Goal: Task Accomplishment & Management: Manage account settings

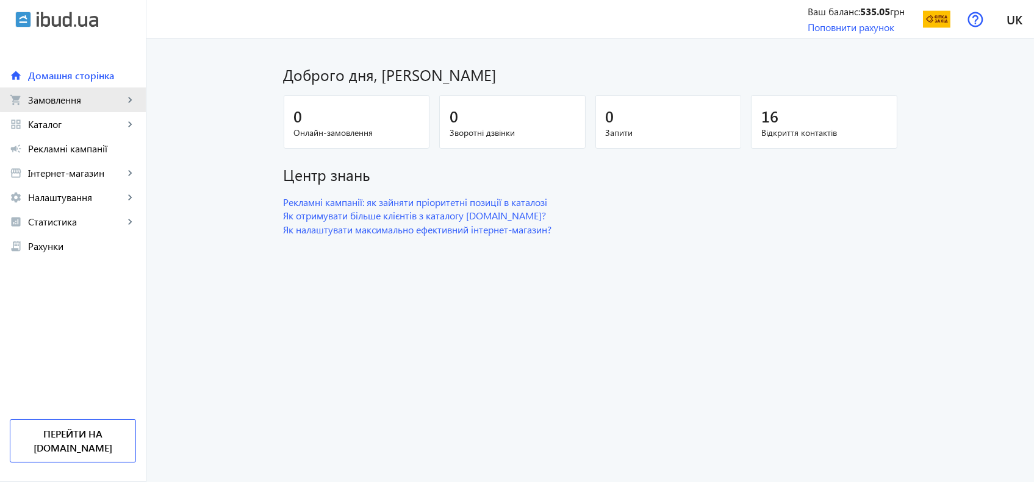
click at [80, 90] on link "shopping_cart Замовлення keyboard_arrow_right" at bounding box center [73, 100] width 146 height 24
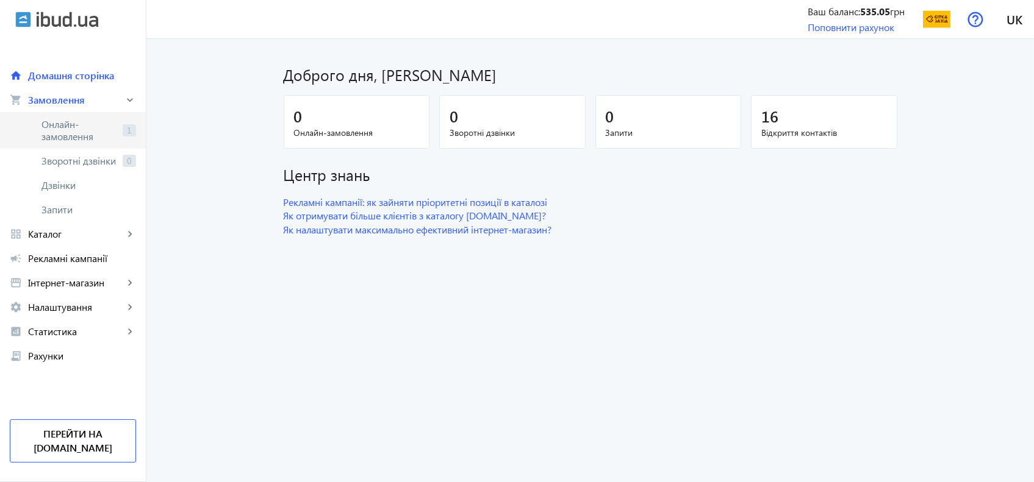
click at [63, 134] on span "Онлайн-замовлення" at bounding box center [79, 130] width 76 height 24
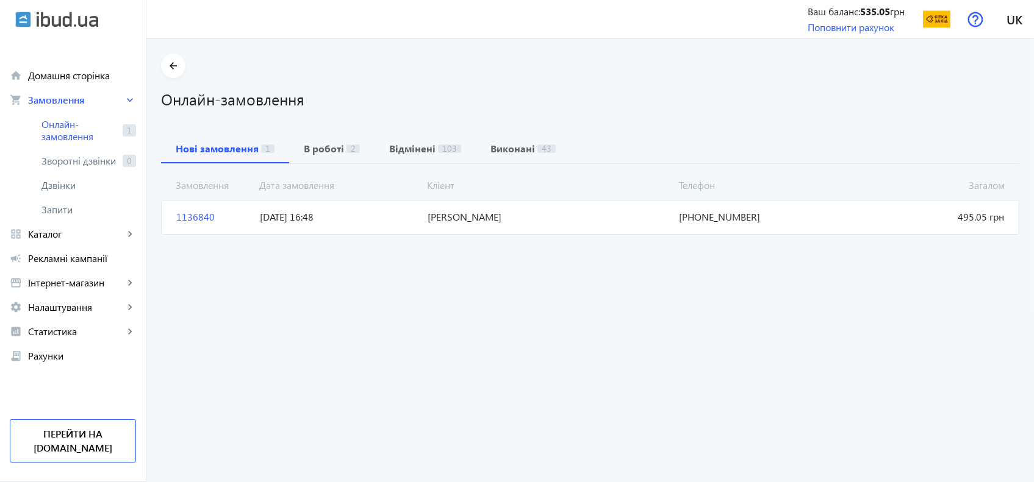
click at [383, 226] on mat-card "1136840 [PERSON_NAME] 495.05 грн [DATE] 16:48 [PHONE_NUMBER]" at bounding box center [590, 217] width 858 height 34
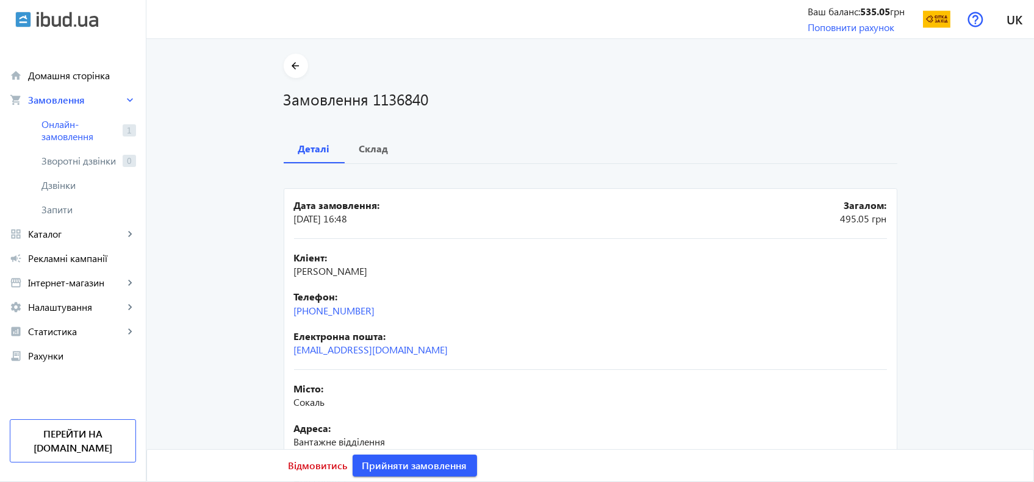
drag, startPoint x: 398, startPoint y: 309, endPoint x: 266, endPoint y: 309, distance: 131.1
click at [269, 309] on div "arrow_back Замовлення 1136840 Деталі Склад Дата замовлення: [DATE] 16:48 Загало…" at bounding box center [590, 339] width 643 height 571
copy link "[PHONE_NUMBER]"
drag, startPoint x: 434, startPoint y: 346, endPoint x: 280, endPoint y: 348, distance: 153.7
click at [284, 348] on mat-card "Дата замовлення: [DATE] 16:48 Загалом: 495.05 грн Кліент: [PERSON_NAME] Телефон…" at bounding box center [590, 404] width 613 height 433
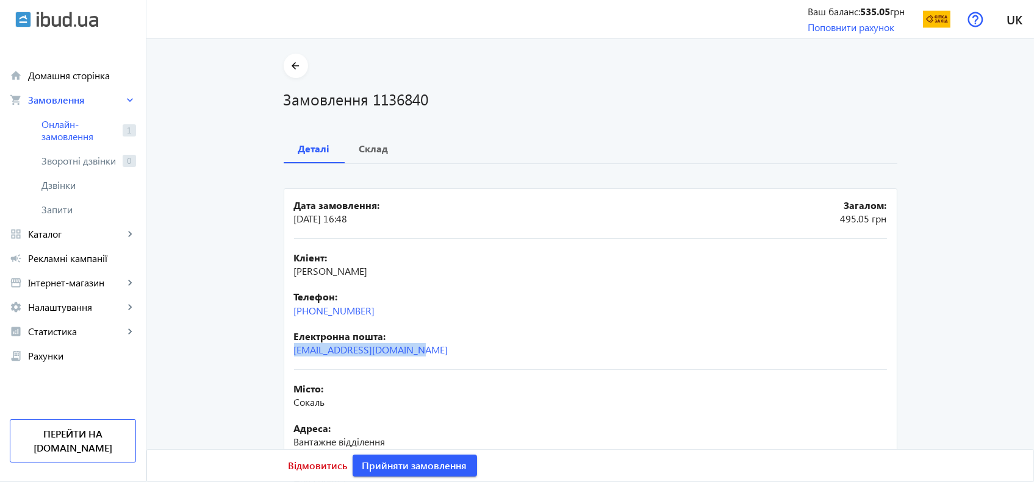
copy link "[EMAIL_ADDRESS][DOMAIN_NAME]"
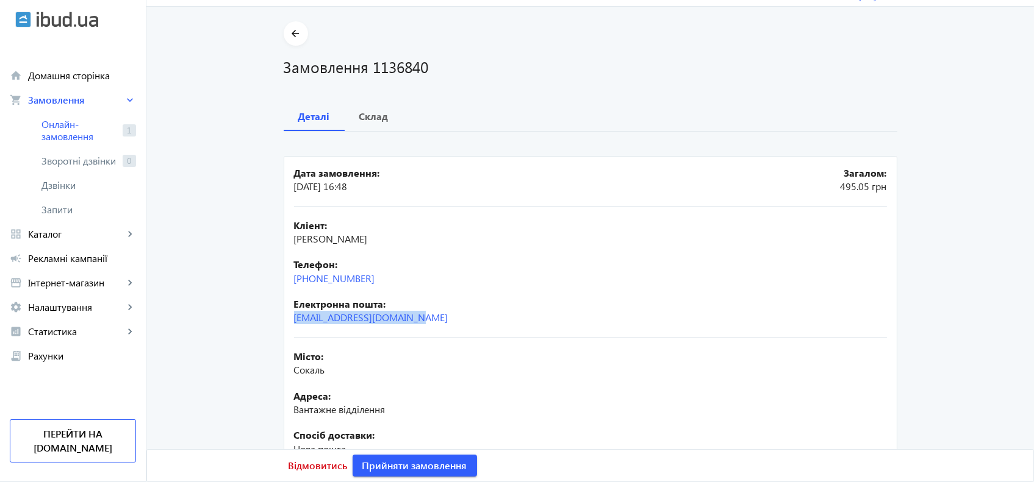
scroll to position [34, 0]
drag, startPoint x: 427, startPoint y: 237, endPoint x: 291, endPoint y: 246, distance: 135.7
click at [294, 246] on div "Кліент: [PERSON_NAME]: [PHONE_NUMBER] Електронна пошта: [EMAIL_ADDRESS][DOMAIN_…" at bounding box center [590, 270] width 593 height 131
copy span "[PERSON_NAME]"
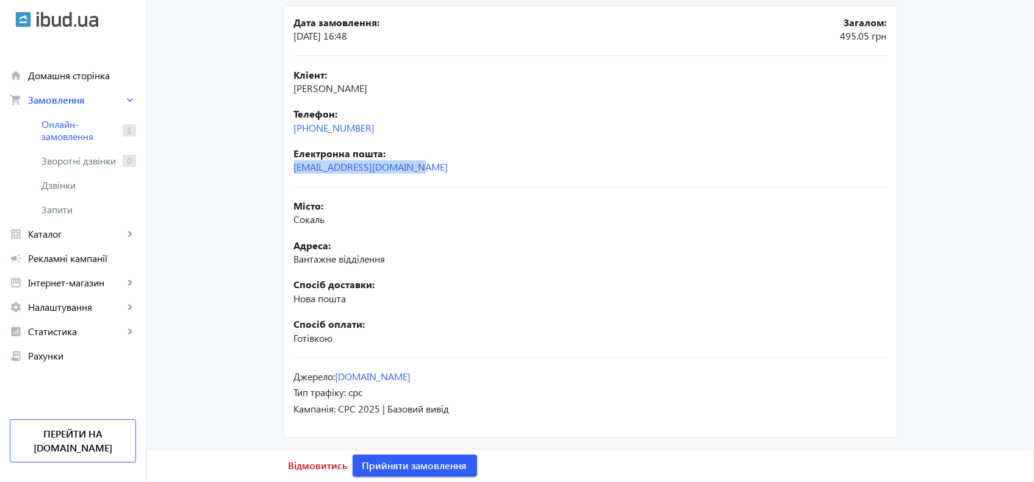
scroll to position [182, 0]
drag, startPoint x: 309, startPoint y: 220, endPoint x: 277, endPoint y: 218, distance: 31.7
click at [277, 218] on div "arrow_back Замовлення 1136840 Деталі Склад Дата замовлення: [DATE] 16:48 Загало…" at bounding box center [590, 156] width 643 height 571
copy span "Сокаль"
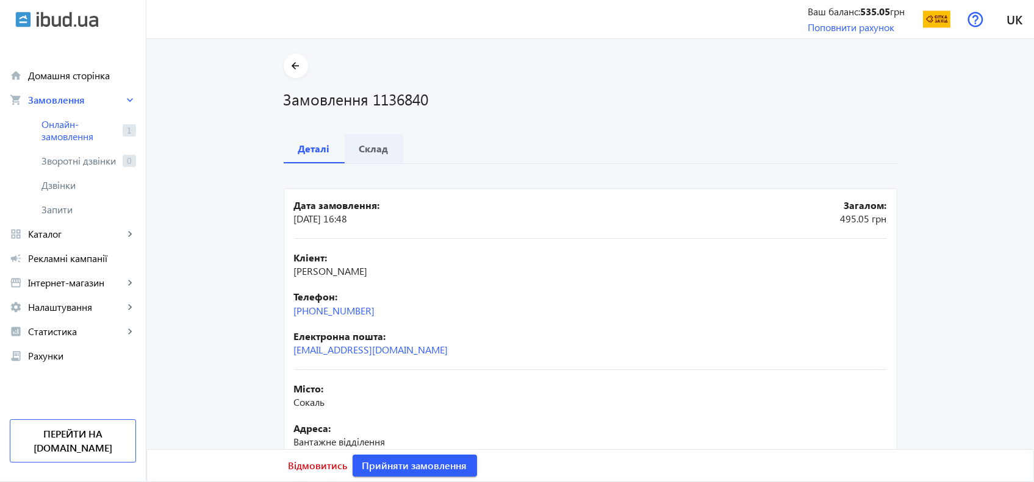
click at [370, 141] on span "Склад" at bounding box center [373, 148] width 29 height 29
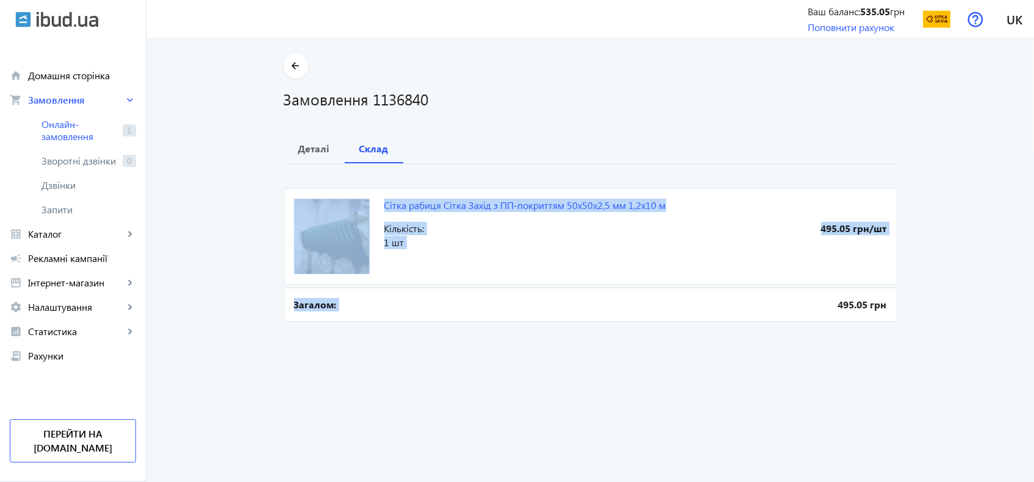
drag, startPoint x: 375, startPoint y: 207, endPoint x: 783, endPoint y: 290, distance: 416.3
click at [783, 290] on div "Сітка рабиця Сітка Захід з ПП-покриттям 50х50х2,5 мм 1,2х10 м 495.05 грн/шт Кіл…" at bounding box center [590, 244] width 613 height 161
copy div "Сітка рабиця Сітка Захід з ПП-покриттям 50х50х2,5 мм 1,2х10 м 495.05 грн/шт Кіл…"
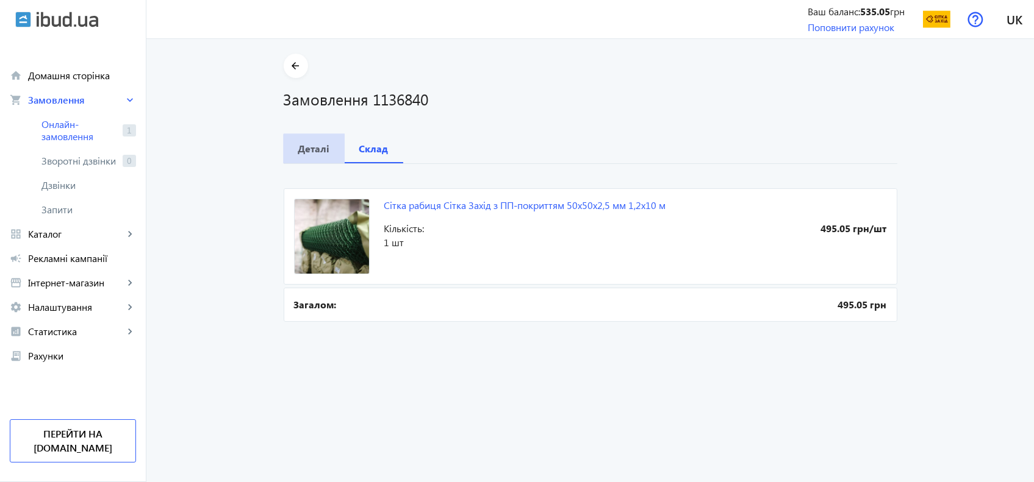
click at [312, 149] on b "Деталі" at bounding box center [314, 149] width 32 height 10
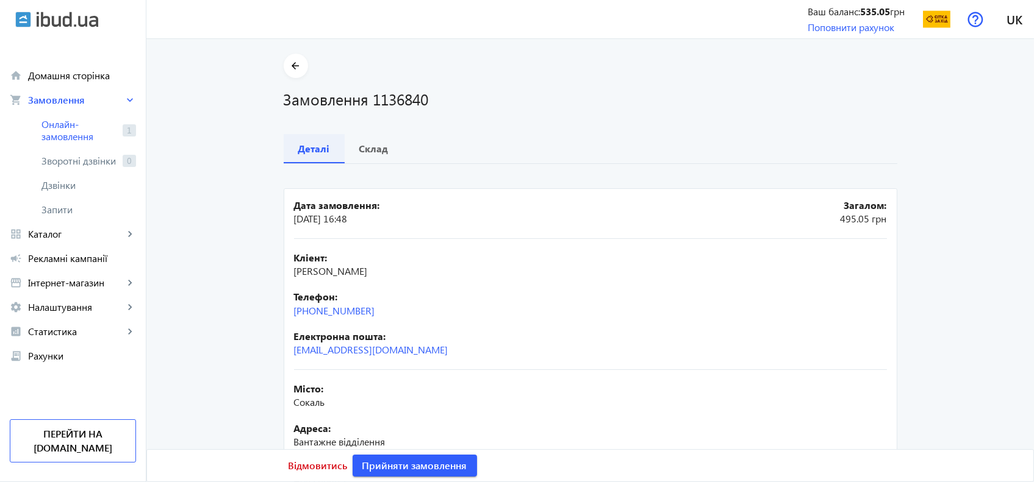
scroll to position [183, 0]
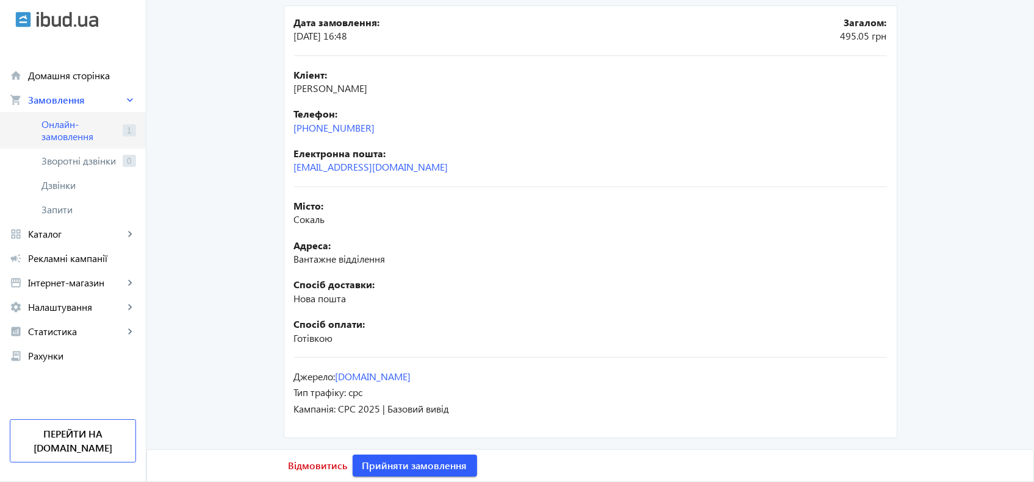
click at [79, 125] on span "Онлайн-замовлення" at bounding box center [79, 130] width 76 height 24
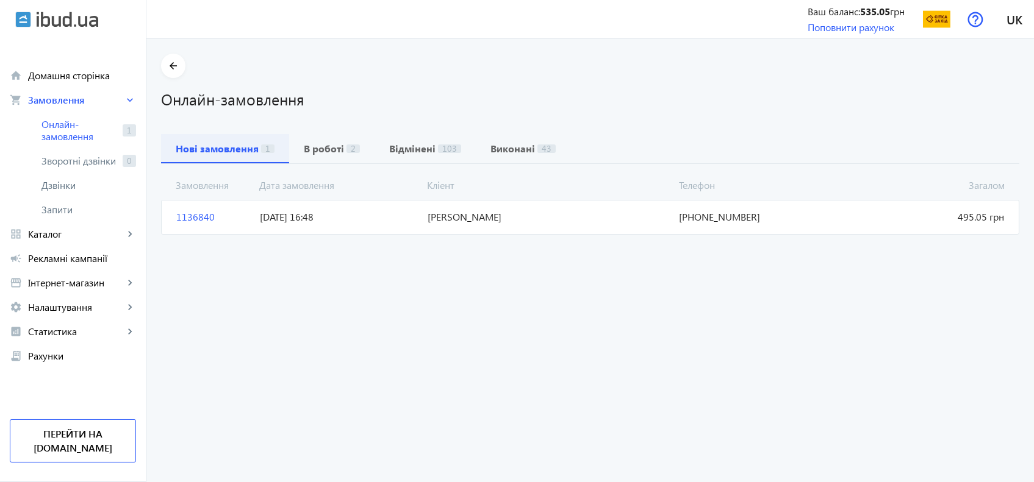
click at [218, 149] on b "Нові замовлення" at bounding box center [217, 149] width 83 height 10
click at [409, 216] on span "[DATE] 16:48" at bounding box center [339, 216] width 168 height 13
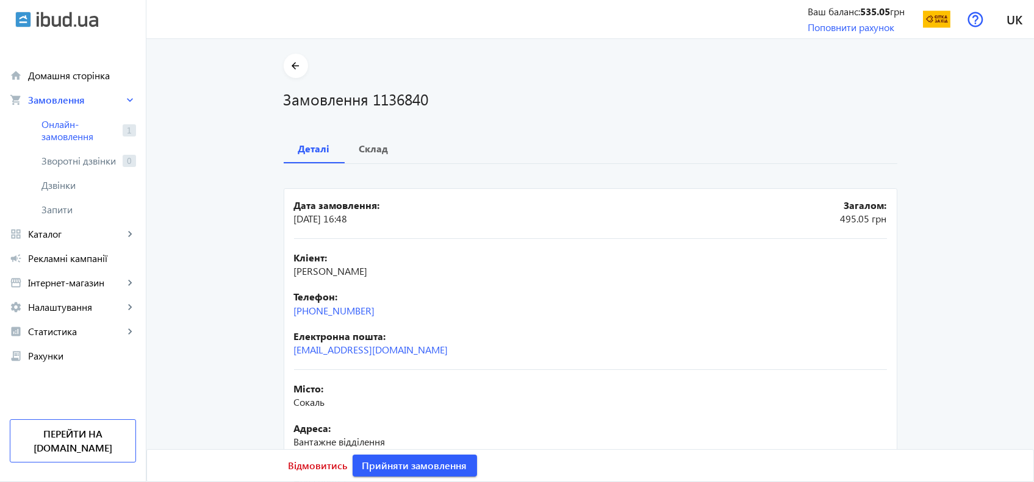
scroll to position [183, 0]
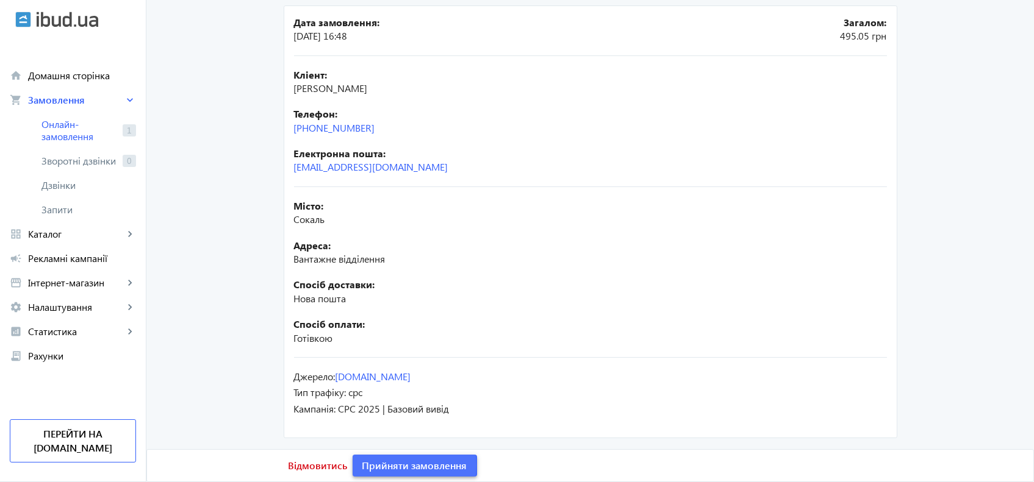
click at [393, 466] on span "Прийняти замовлення" at bounding box center [414, 465] width 105 height 13
